Goal: Information Seeking & Learning: Check status

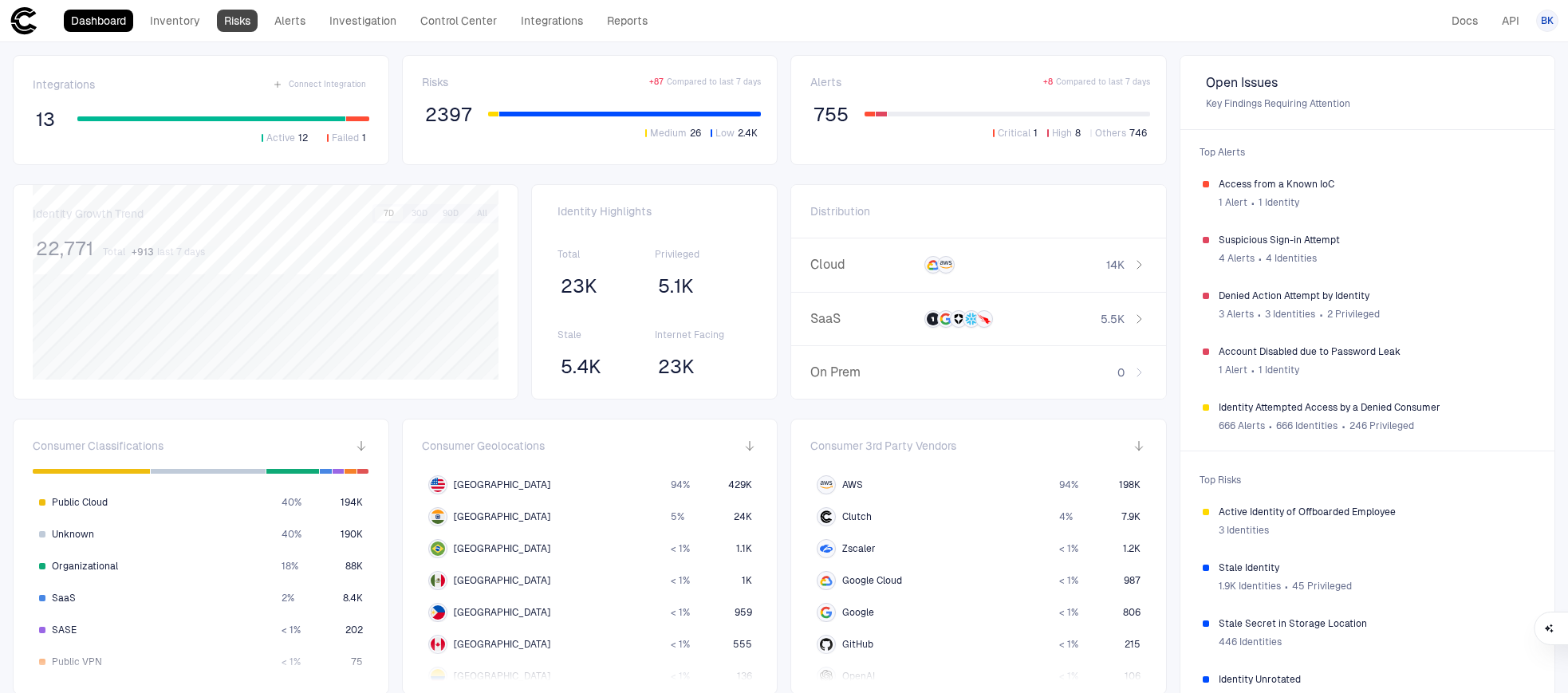
click at [242, 20] on link "Risks" at bounding box center [237, 20] width 41 height 22
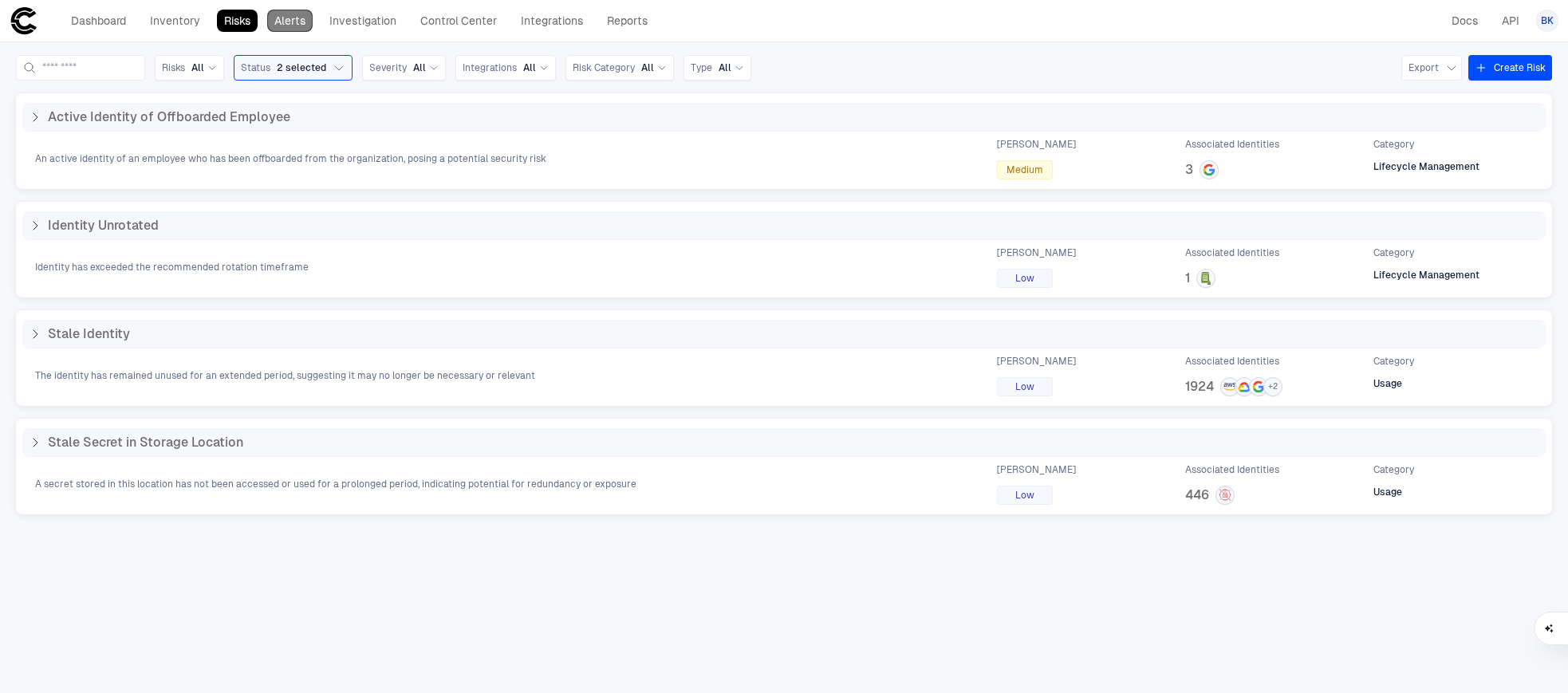
click at [307, 23] on link "Alerts" at bounding box center [289, 20] width 45 height 22
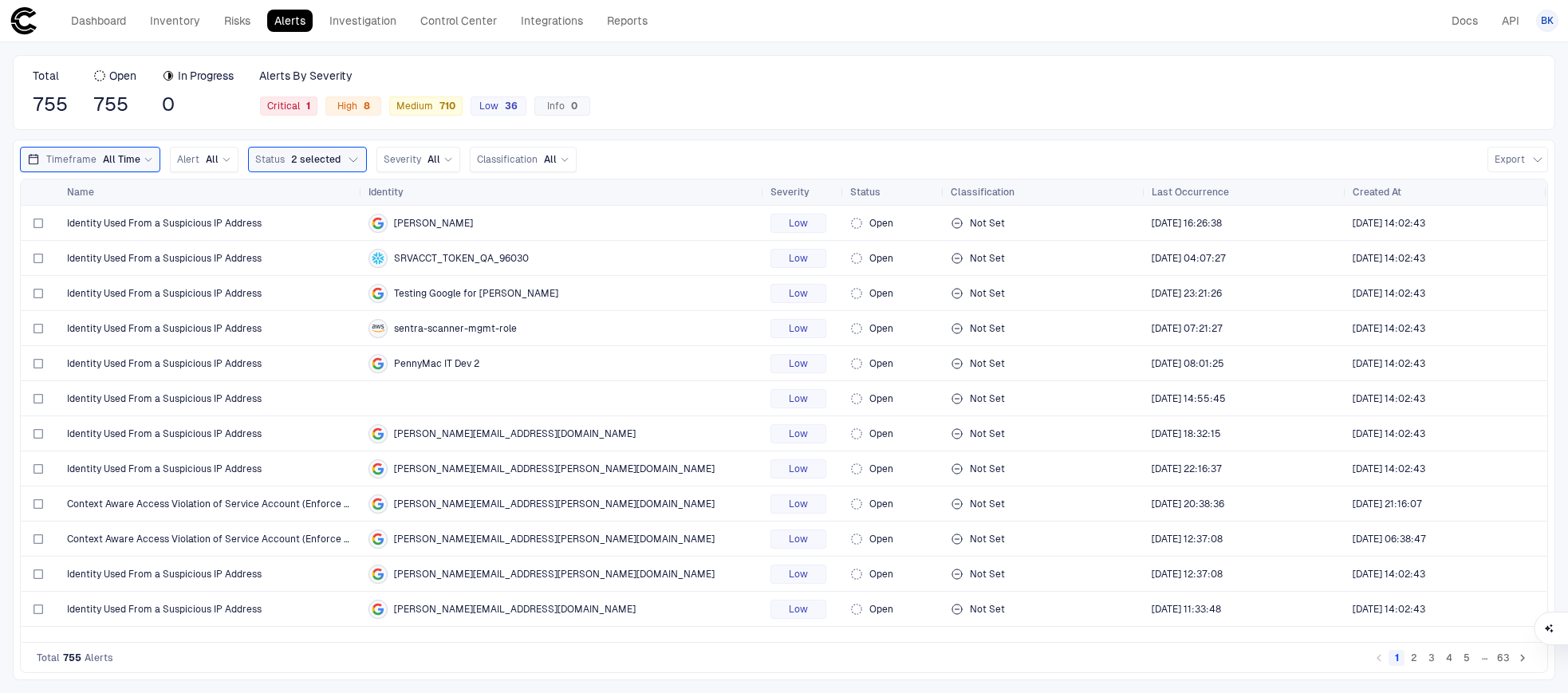
click at [297, 94] on div "Alerts By Severity Critical 1 High 8 Medium 710 Low 36 Info 0" at bounding box center [425, 93] width 332 height 48
click at [290, 107] on span "Critical 1" at bounding box center [288, 107] width 43 height 13
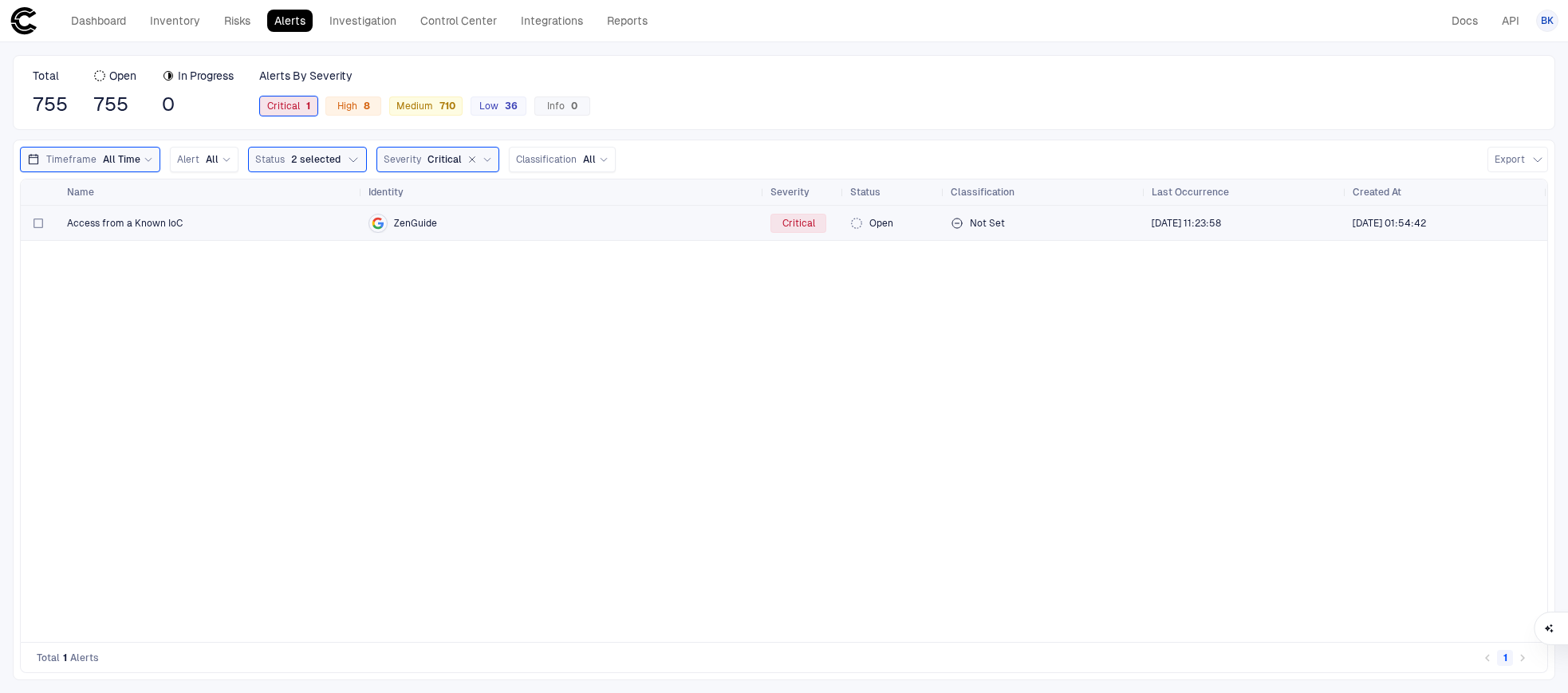
click at [170, 217] on span "Access from a Known IoC" at bounding box center [124, 223] width 116 height 13
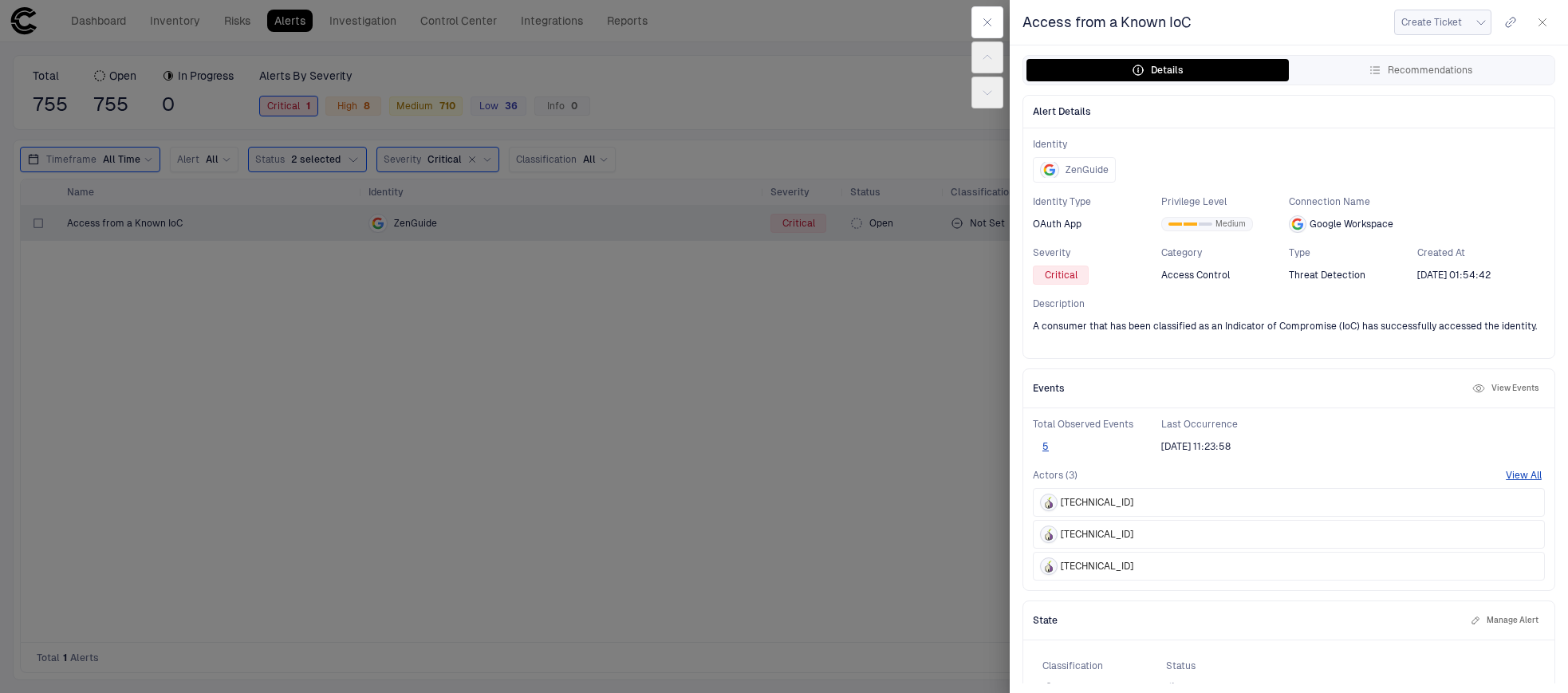
click at [1471, 23] on button "Create Ticket" at bounding box center [1442, 22] width 97 height 26
click at [1301, 11] on div at bounding box center [784, 346] width 1568 height 693
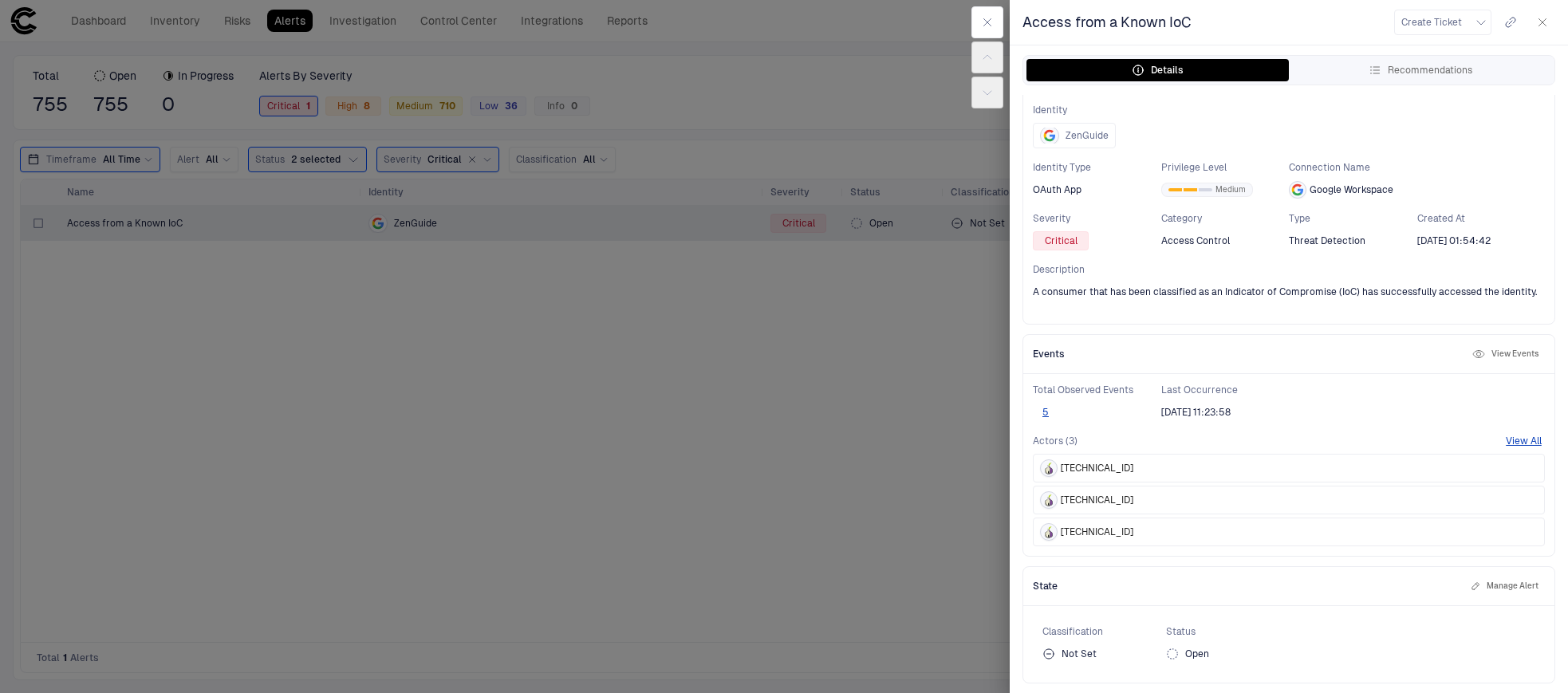
click at [1377, 468] on div "[TECHNICAL_ID]" at bounding box center [1288, 468] width 512 height 29
click at [1512, 357] on button "View Events" at bounding box center [1505, 354] width 72 height 19
